Goal: Information Seeking & Learning: Learn about a topic

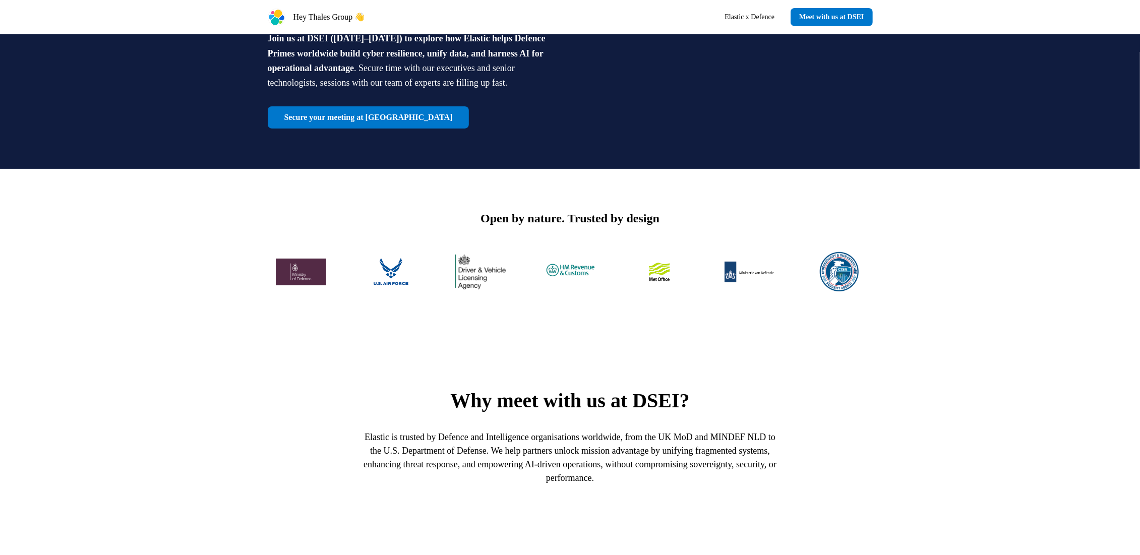
scroll to position [334, 0]
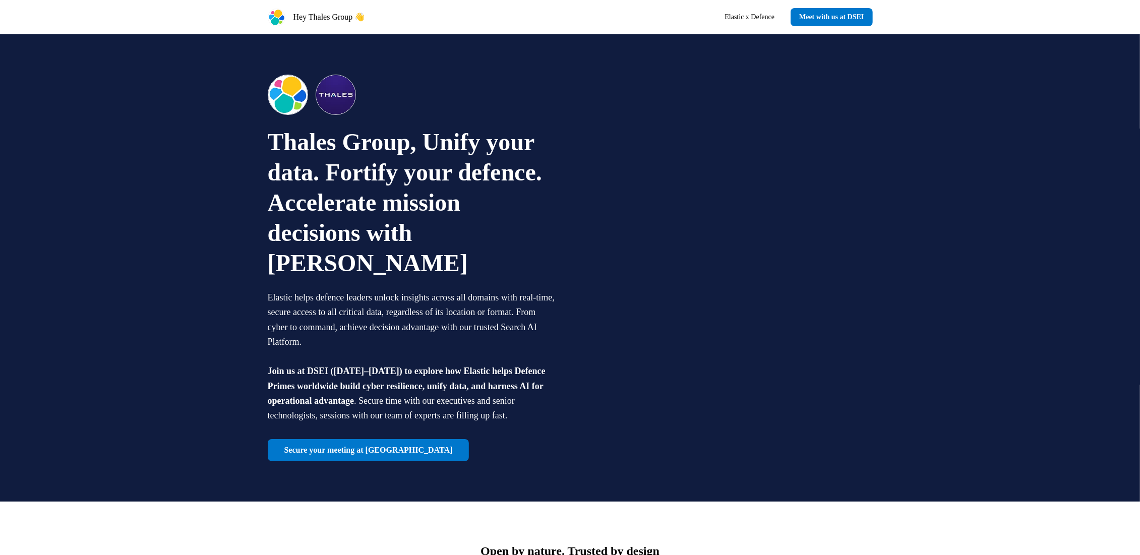
click at [236, 5] on div "Hey Thales Group 👋 Elastic x Defence Meet with us at DSEI" at bounding box center [570, 17] width 1140 height 34
